Goal: Navigation & Orientation: Find specific page/section

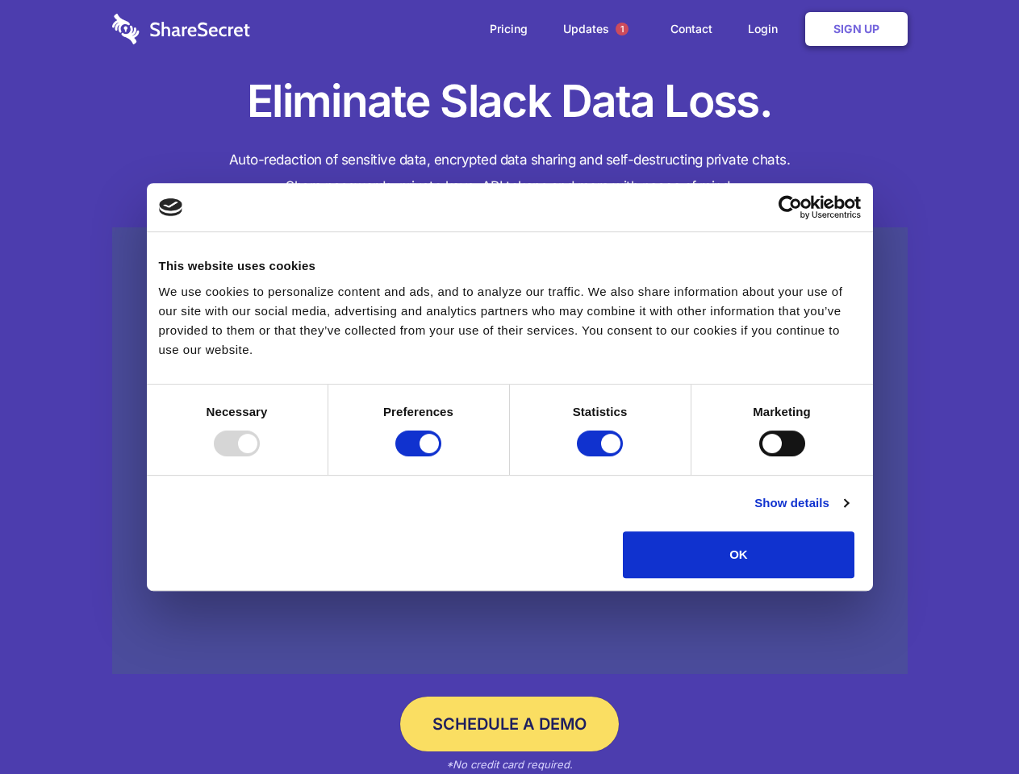
click at [260, 456] on div at bounding box center [237, 444] width 46 height 26
click at [441, 456] on input "Preferences" at bounding box center [418, 444] width 46 height 26
checkbox input "false"
click at [602, 456] on input "Statistics" at bounding box center [600, 444] width 46 height 26
checkbox input "false"
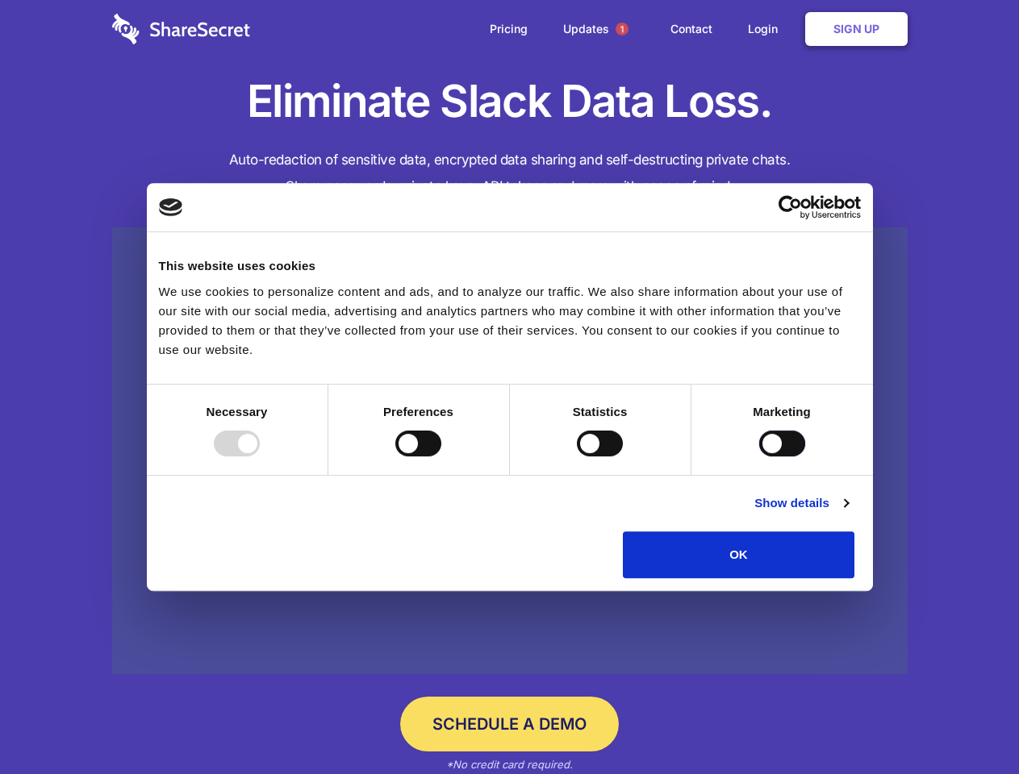
click at [759, 456] on input "Marketing" at bounding box center [782, 444] width 46 height 26
checkbox input "true"
click at [848, 513] on link "Show details" at bounding box center [801, 503] width 94 height 19
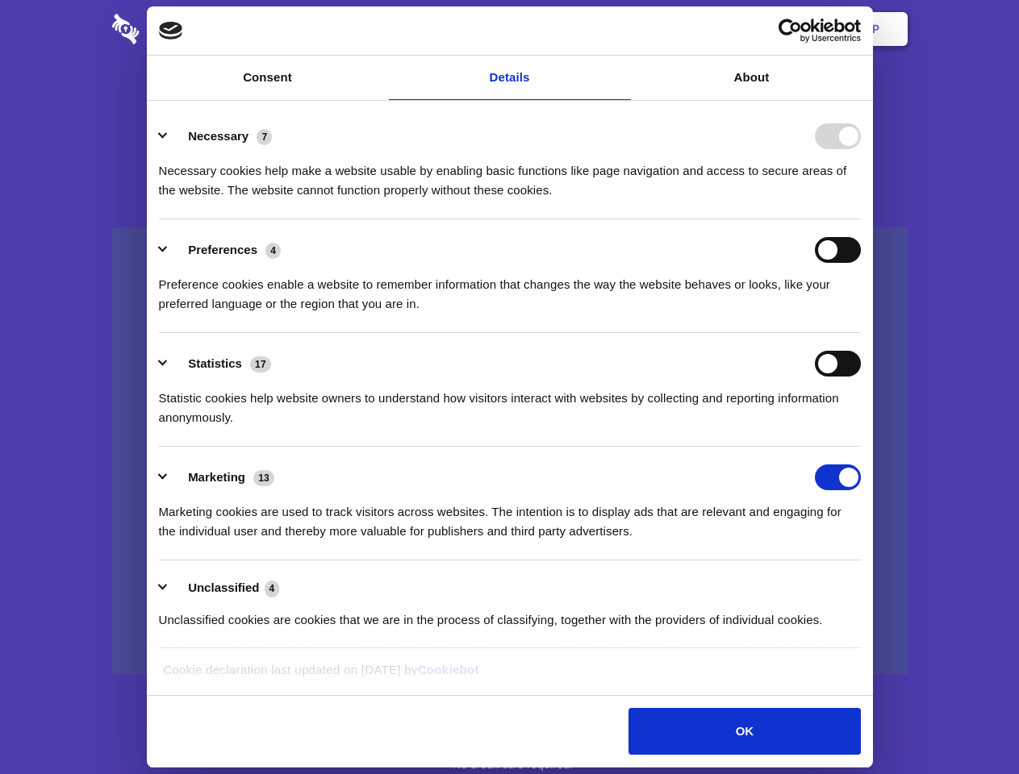
click at [860, 219] on li "Necessary 7 Necessary cookies help make a website usable by enabling basic func…" at bounding box center [510, 163] width 702 height 114
click at [621, 29] on span "1" at bounding box center [621, 29] width 13 height 13
